Goal: Task Accomplishment & Management: Manage account settings

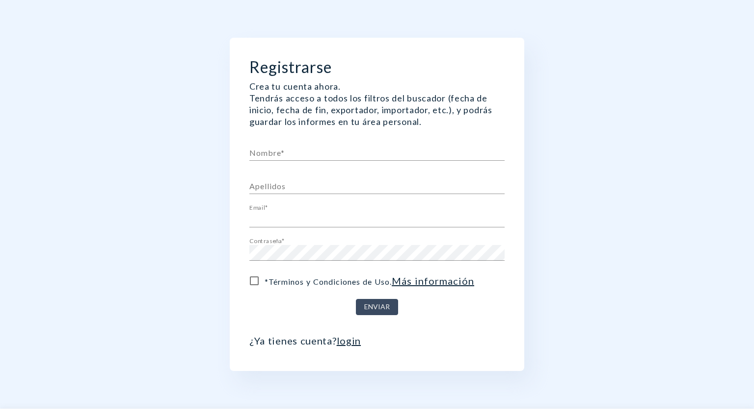
type input "[EMAIL_ADDRESS][DOMAIN_NAME]"
click at [349, 343] on link "login" at bounding box center [349, 341] width 25 height 12
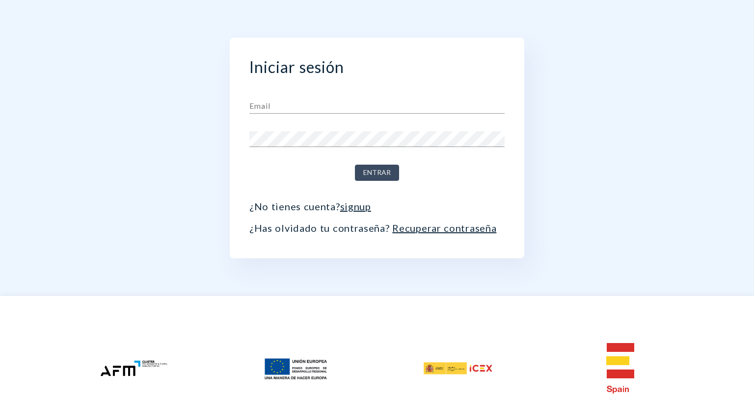
type input "[EMAIL_ADDRESS][DOMAIN_NAME]"
click at [345, 105] on input "[EMAIL_ADDRESS][DOMAIN_NAME]" at bounding box center [376, 106] width 255 height 16
click at [400, 84] on div at bounding box center [376, 85] width 255 height 10
click at [386, 168] on span "Entrar" at bounding box center [376, 173] width 27 height 12
